Goal: Task Accomplishment & Management: Complete application form

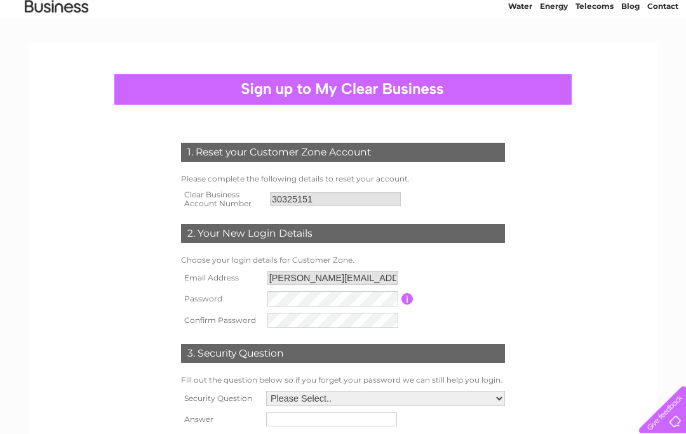
scroll to position [51, 0]
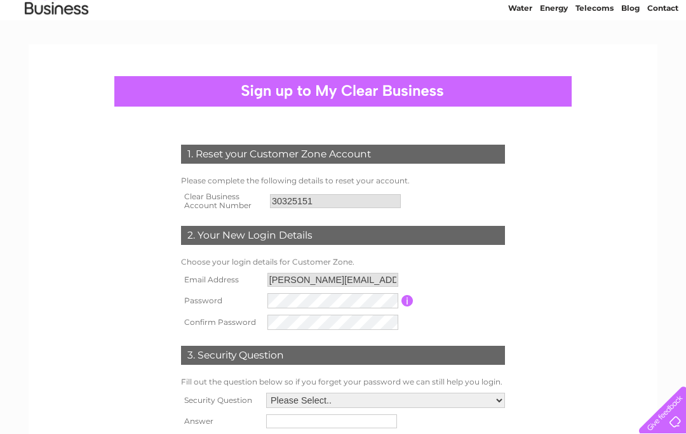
click at [411, 298] on input "button" at bounding box center [407, 300] width 12 height 11
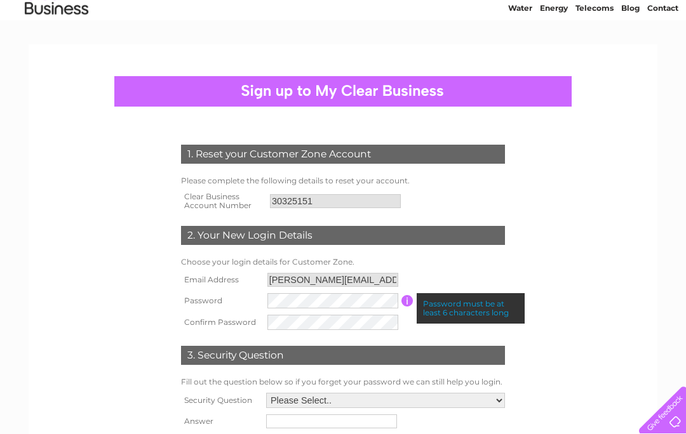
click at [131, 256] on form "1. Reset your Customer Zone Account Please complete the following details to re…" at bounding box center [343, 303] width 604 height 369
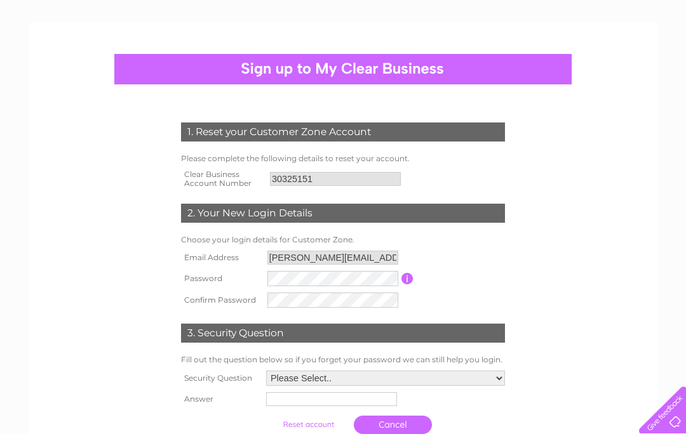
scroll to position [74, 0]
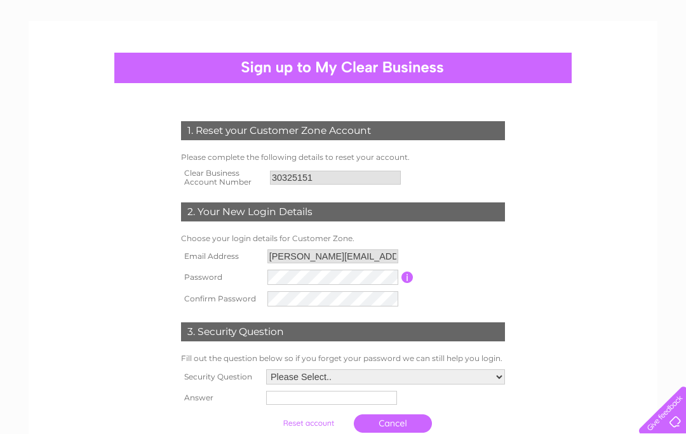
click at [411, 273] on input "button" at bounding box center [407, 277] width 12 height 11
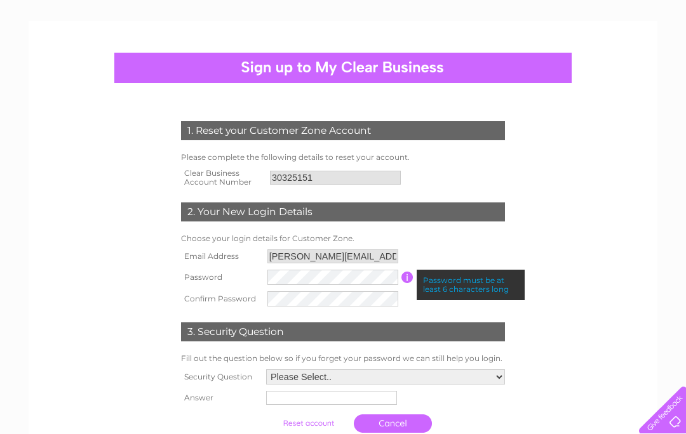
click at [569, 236] on form "1. Reset your Customer Zone Account Please complete the following details to re…" at bounding box center [343, 280] width 604 height 369
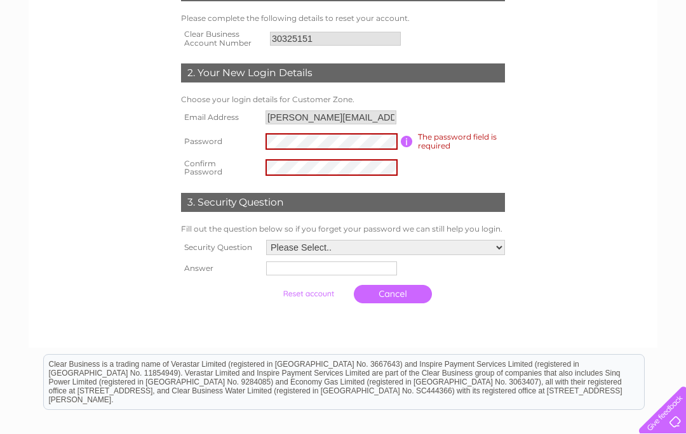
scroll to position [163, 0]
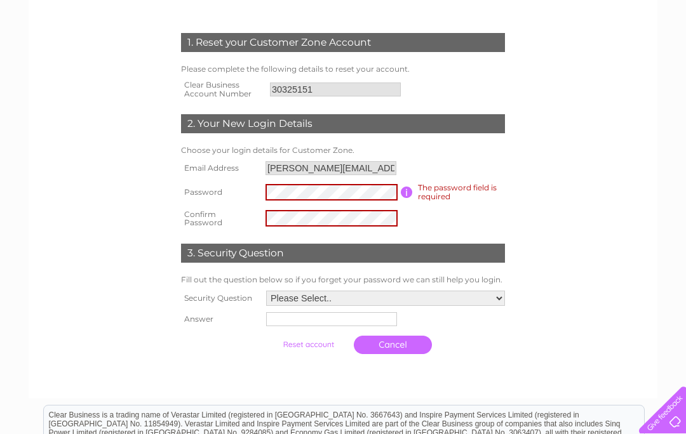
click at [359, 432] on div "Clear Business is a trading name of Verastar Limited (registered in [GEOGRAPHIC…" at bounding box center [344, 432] width 600 height 55
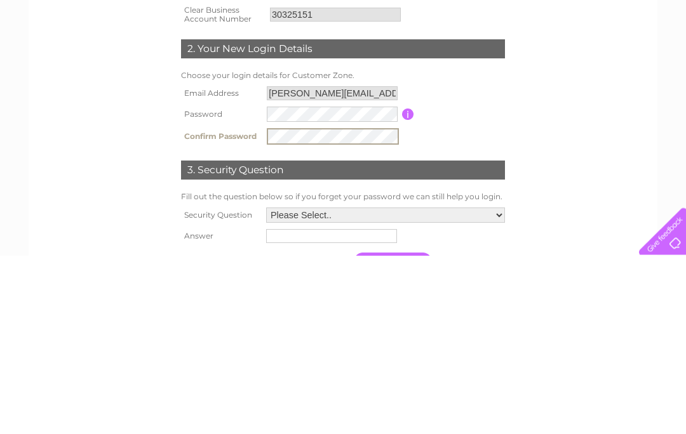
scroll to position [60, 0]
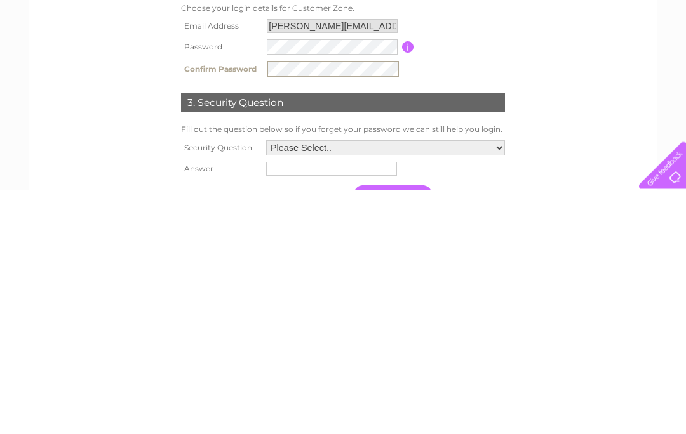
click at [496, 385] on select "Please Select.. In what town or city was your first job? In what town or city d…" at bounding box center [385, 392] width 239 height 15
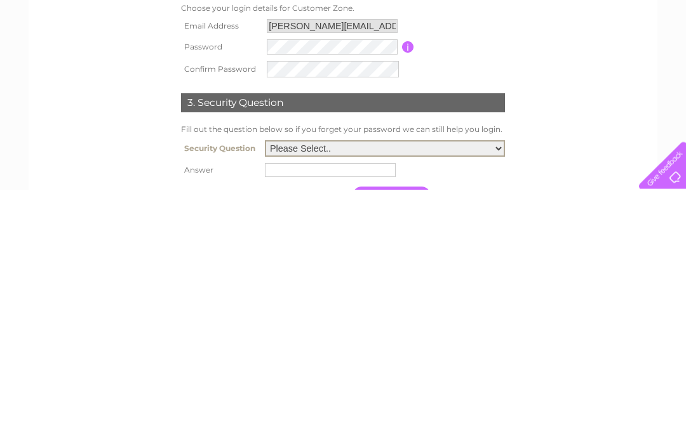
scroll to position [289, 0]
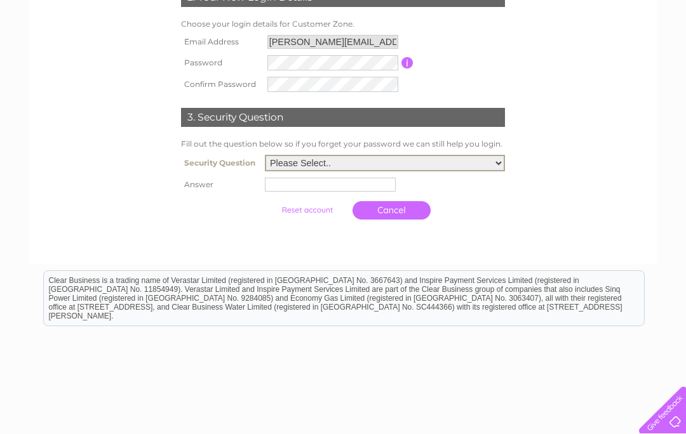
select select "4"
click at [319, 182] on input "text" at bounding box center [330, 185] width 131 height 14
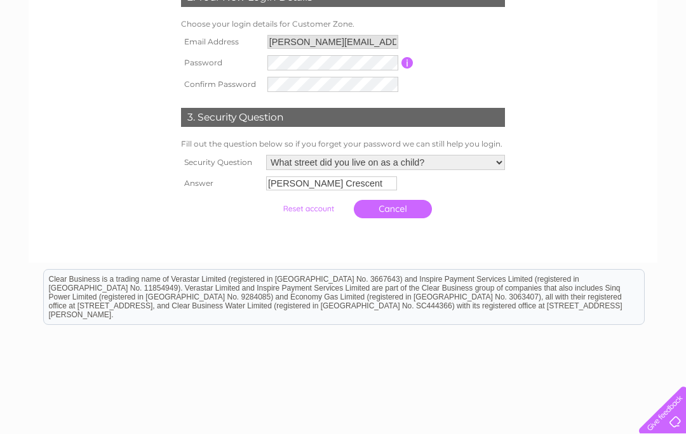
type input "Craig Crescent"
click at [302, 211] on input "submit" at bounding box center [308, 209] width 78 height 18
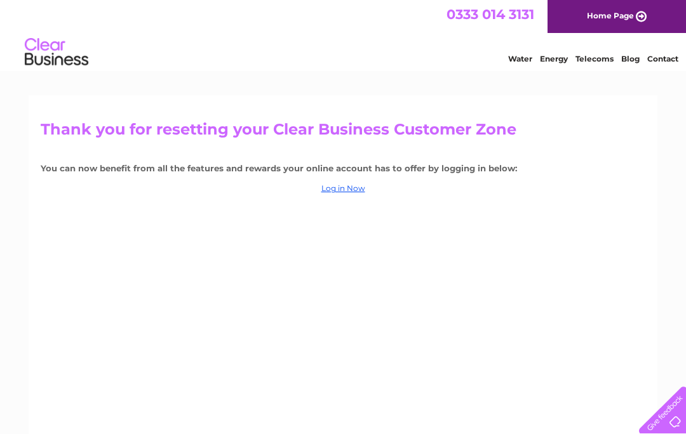
click at [641, 12] on link "Home Page" at bounding box center [616, 16] width 138 height 33
